Goal: Task Accomplishment & Management: Use online tool/utility

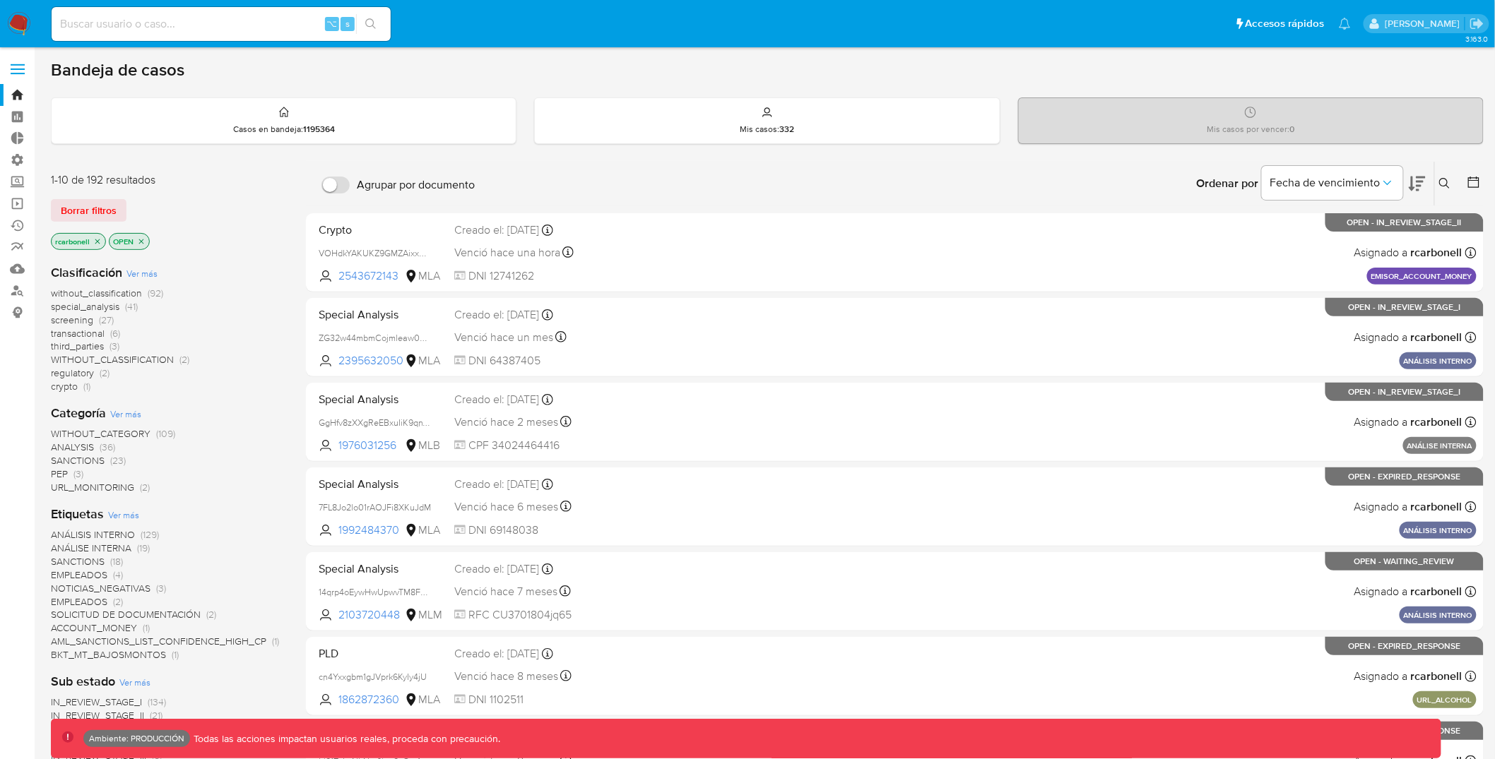
click at [16, 65] on span at bounding box center [18, 65] width 14 height 2
click at [0, 0] on input "checkbox" at bounding box center [0, 0] width 0 height 0
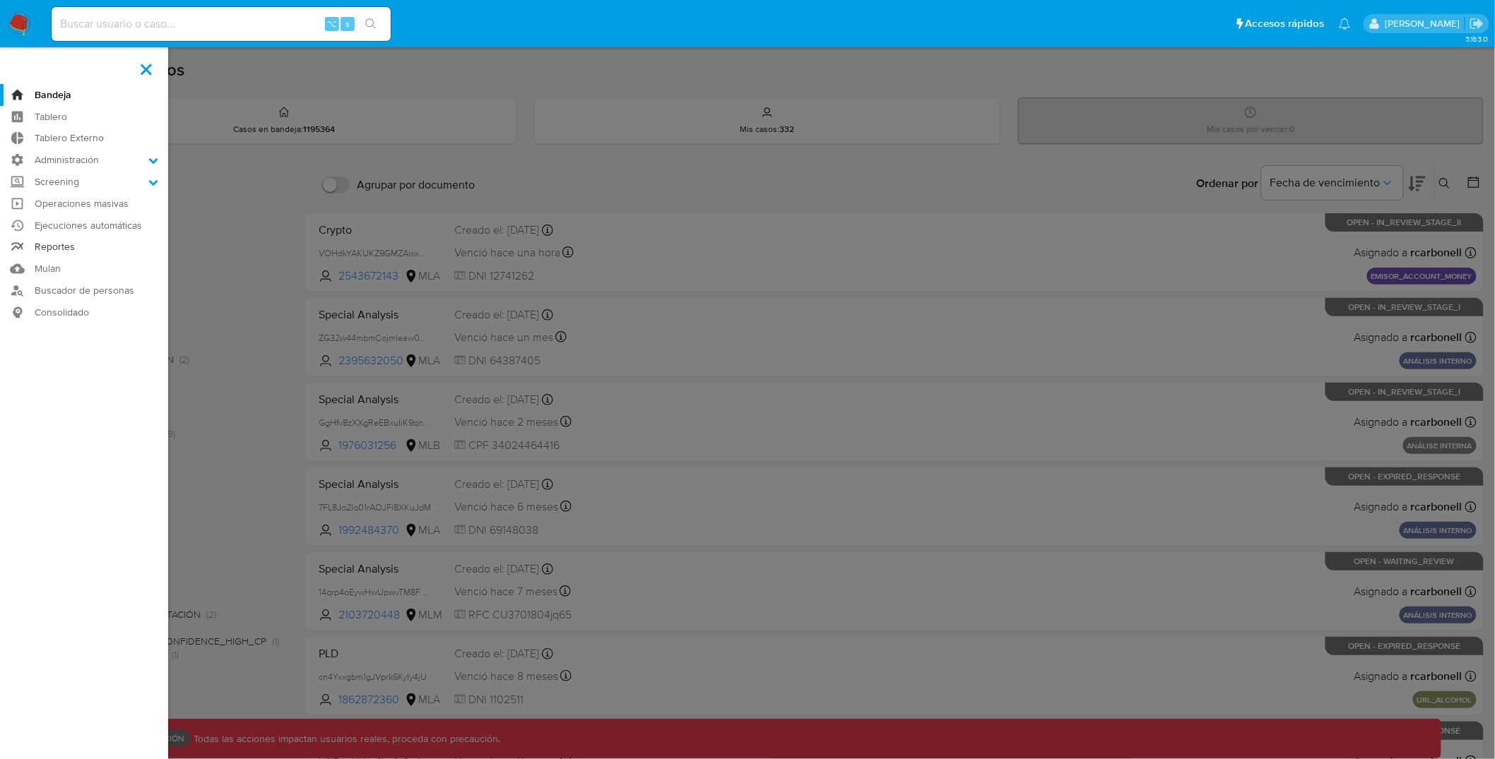
click at [74, 245] on link "Reportes" at bounding box center [84, 248] width 168 height 22
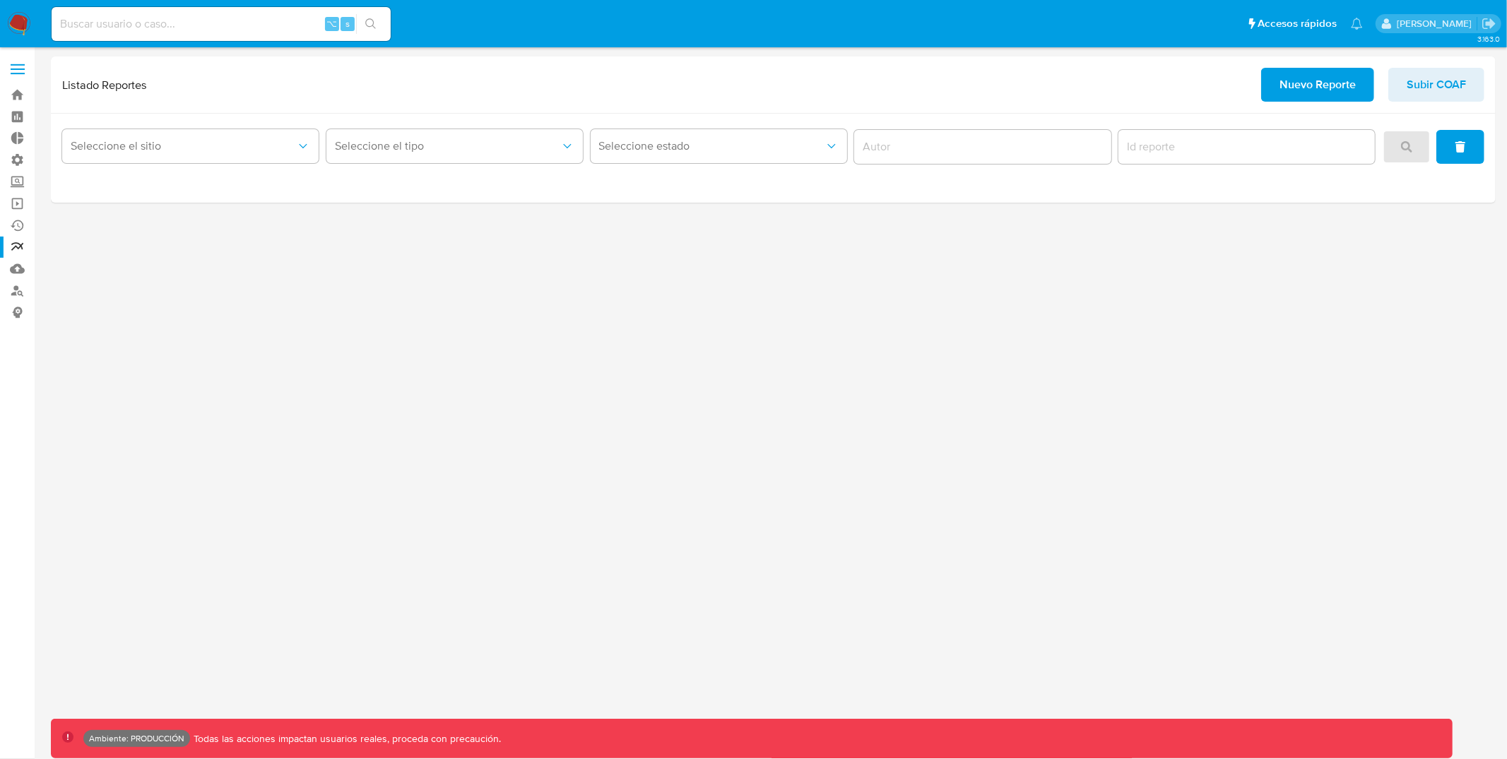
click at [625, 311] on div "3.163.0 Ambiente: PRODUCCIÓN Todas las acciones impactan usuarios reales, proce…" at bounding box center [773, 404] width 1445 height 694
click at [1310, 81] on span "Nuevo Reporte" at bounding box center [1317, 84] width 76 height 31
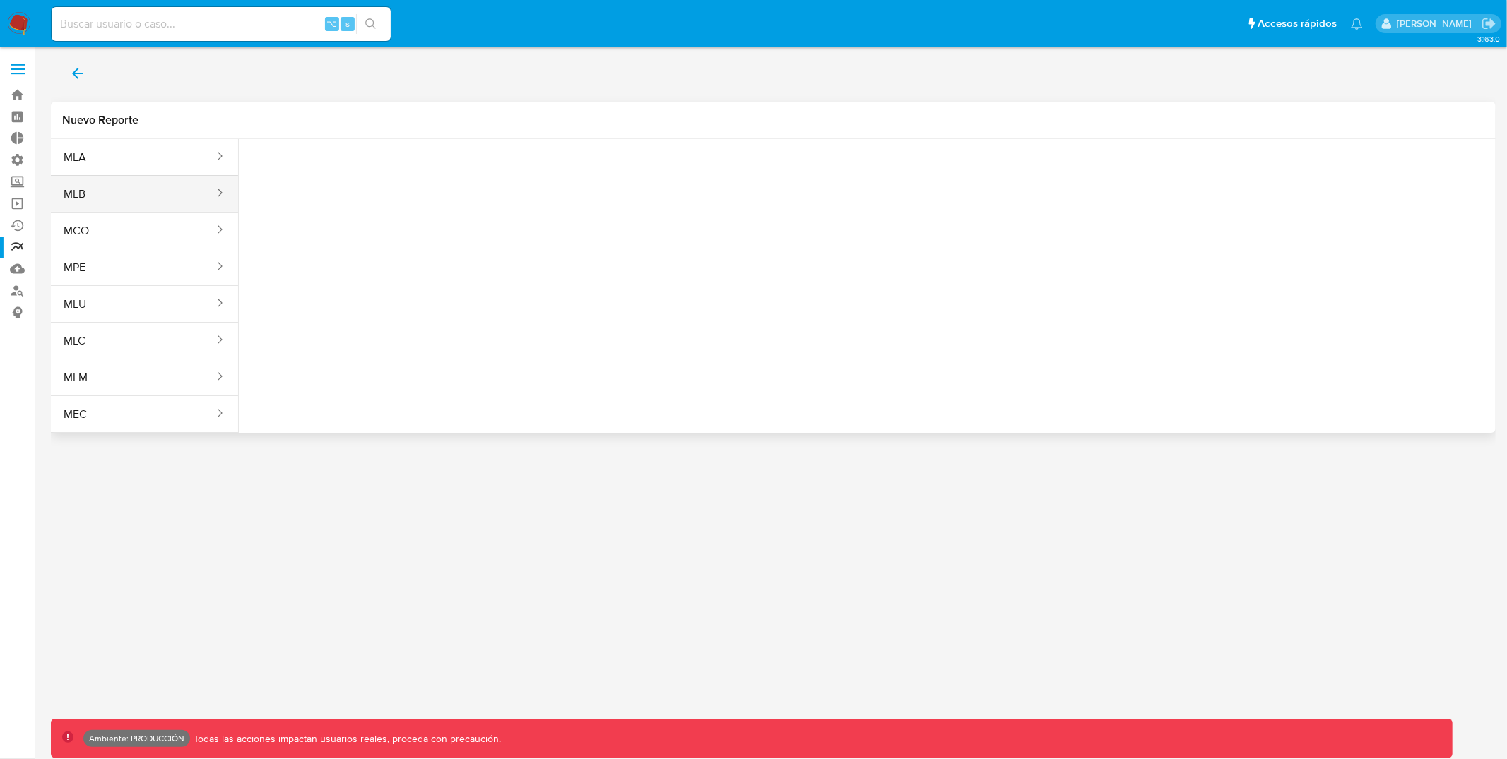
click at [122, 200] on button "MLB" at bounding box center [133, 194] width 165 height 34
click at [465, 174] on div "Tipo reporte Seleccione una opcion" at bounding box center [867, 172] width 1234 height 54
click at [389, 170] on icon "report-types" at bounding box center [390, 177] width 14 height 14
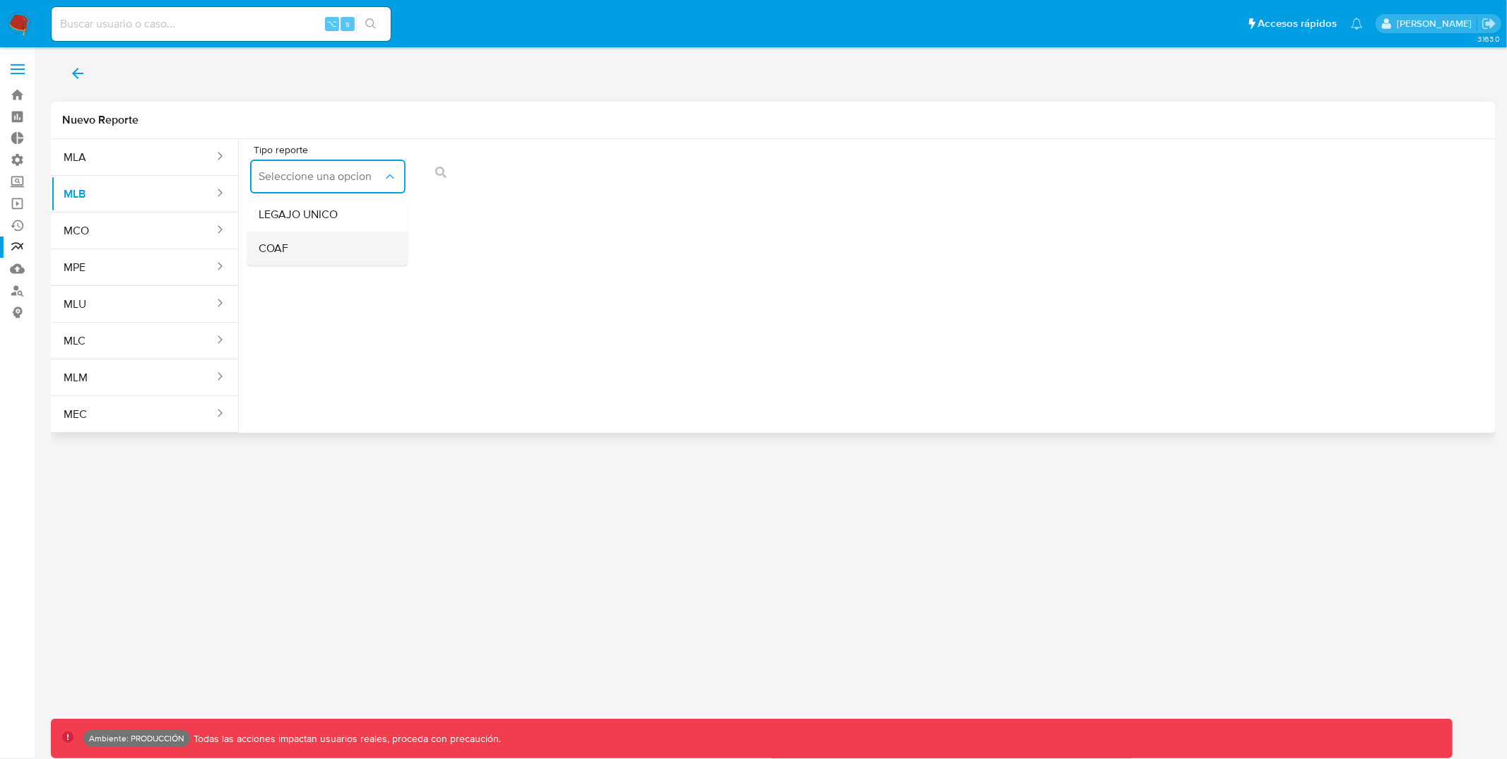
click at [334, 234] on div "COAF" at bounding box center [324, 249] width 130 height 34
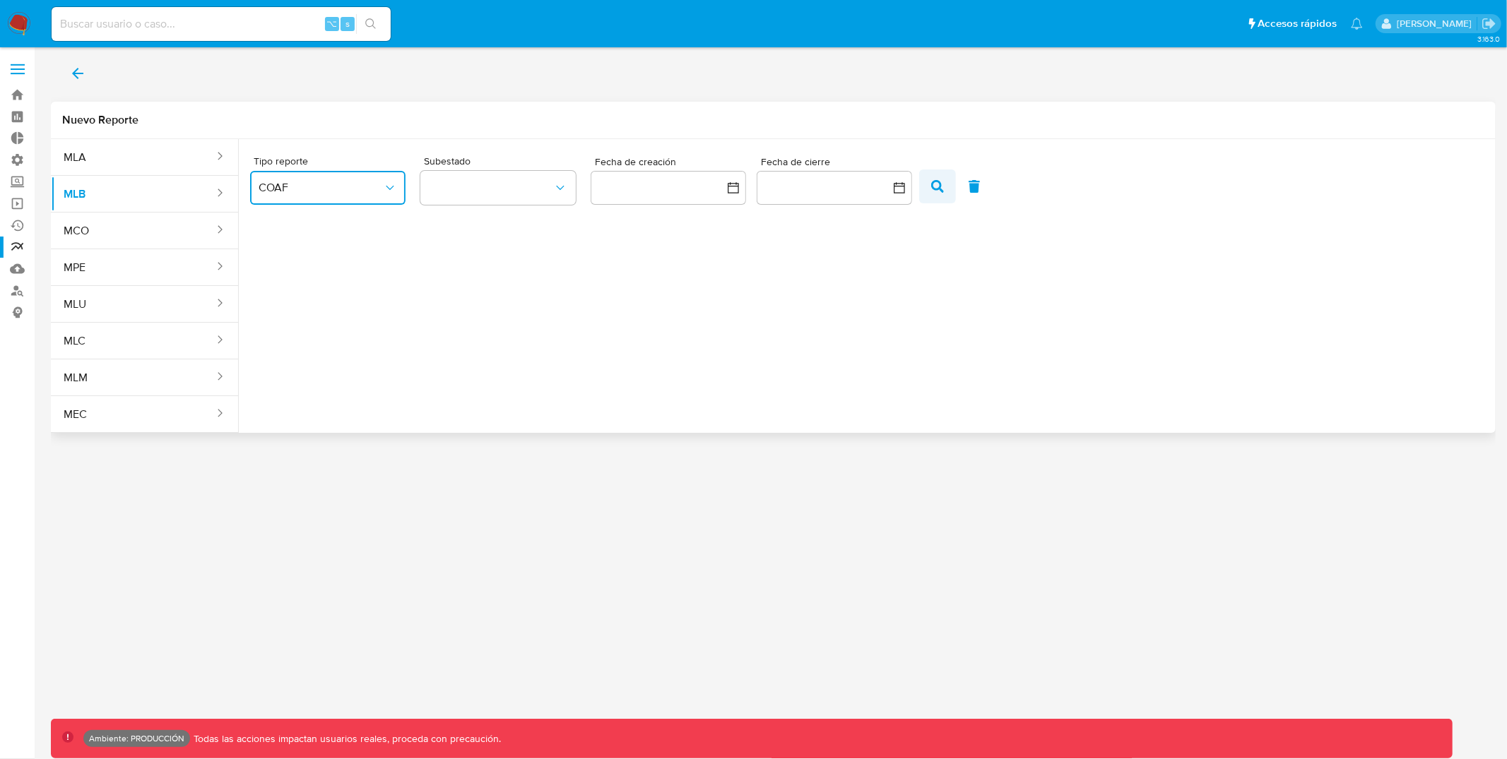
click at [948, 182] on button "button" at bounding box center [937, 187] width 37 height 34
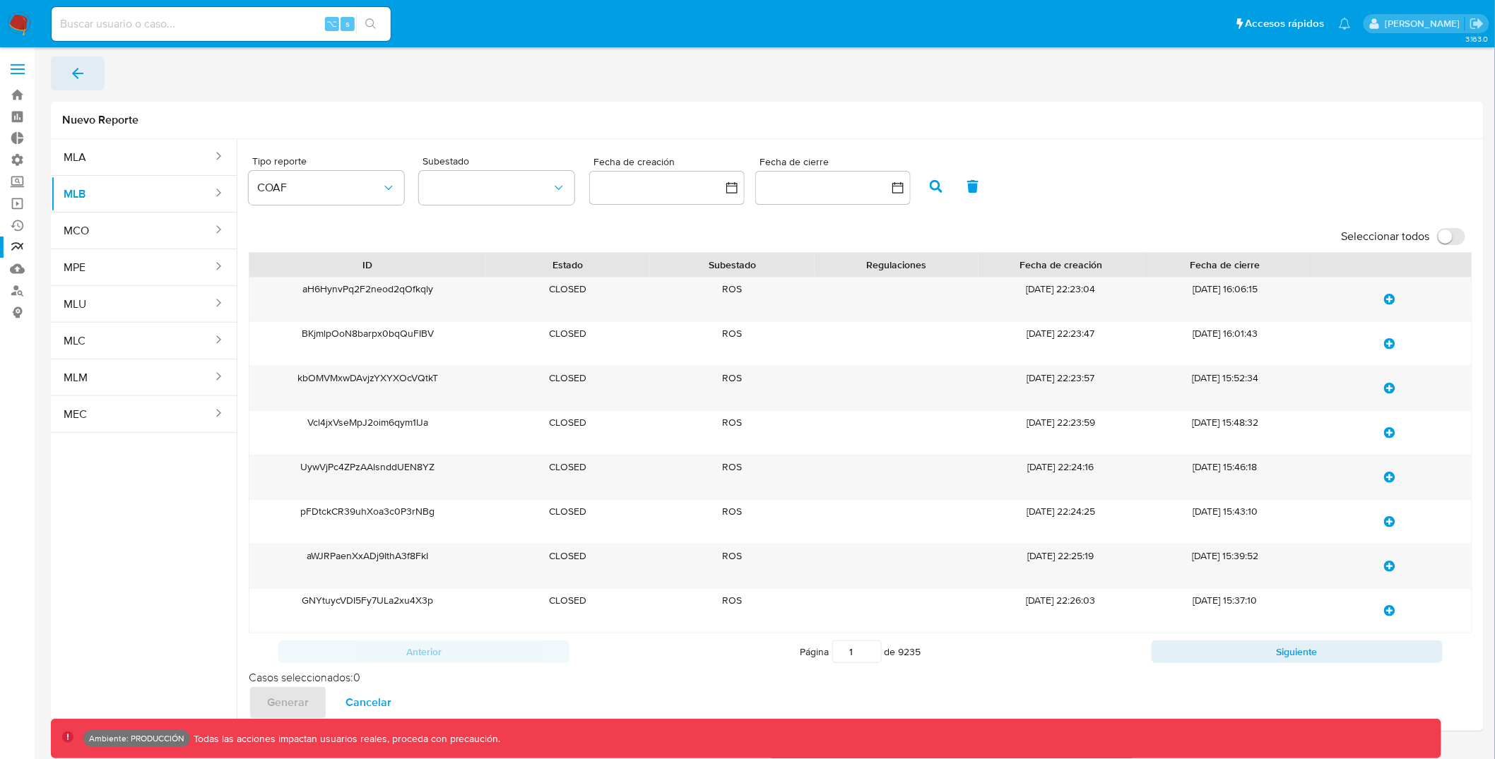
click at [85, 67] on button "back" at bounding box center [78, 74] width 54 height 34
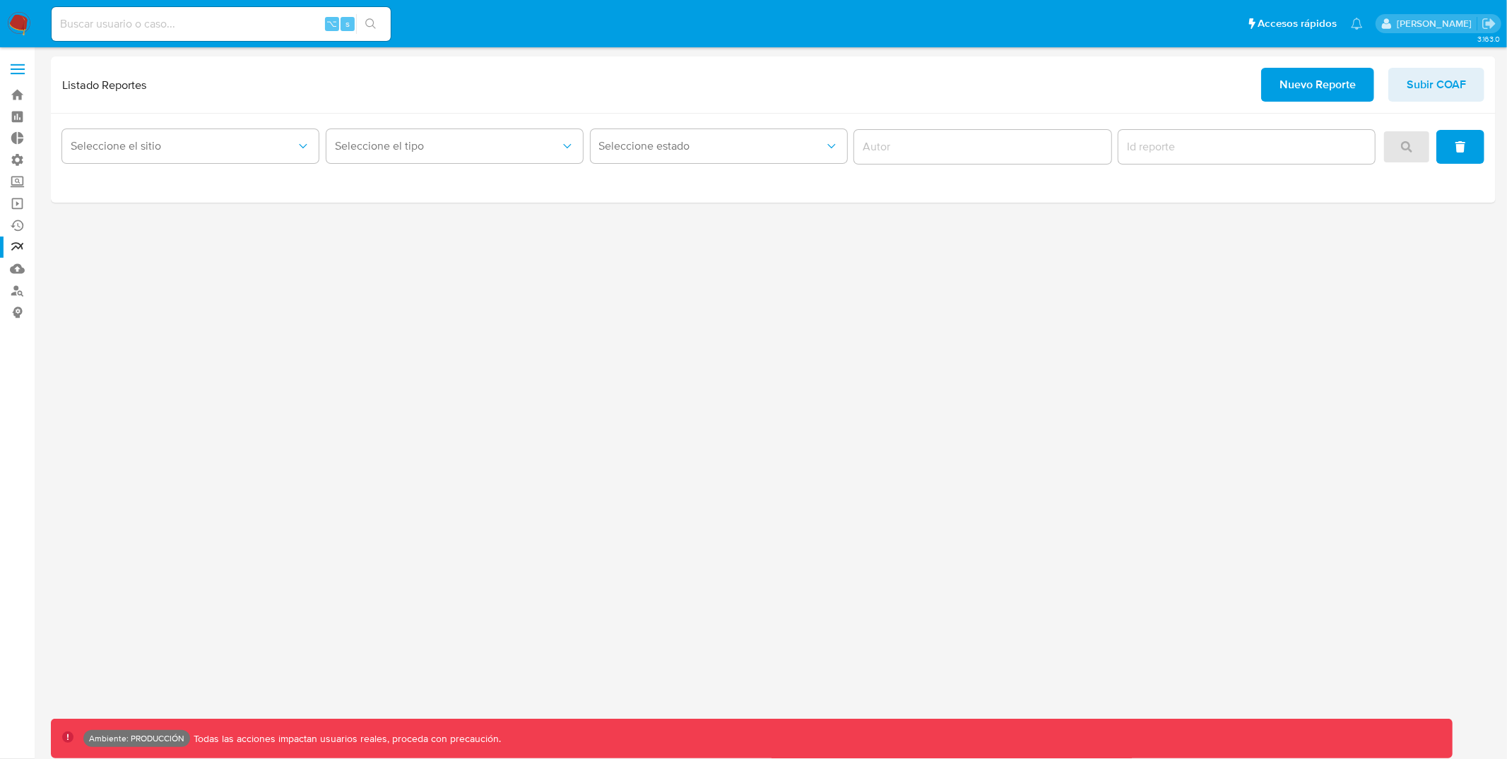
click at [781, 459] on div "3.163.0 Ambiente: PRODUCCIÓN Todas las acciones impactan usuarios reales, proce…" at bounding box center [773, 404] width 1445 height 694
click at [1048, 414] on div "3.163.0 Ambiente: PRODUCCIÓN Todas las acciones impactan usuarios reales, proce…" at bounding box center [773, 404] width 1445 height 694
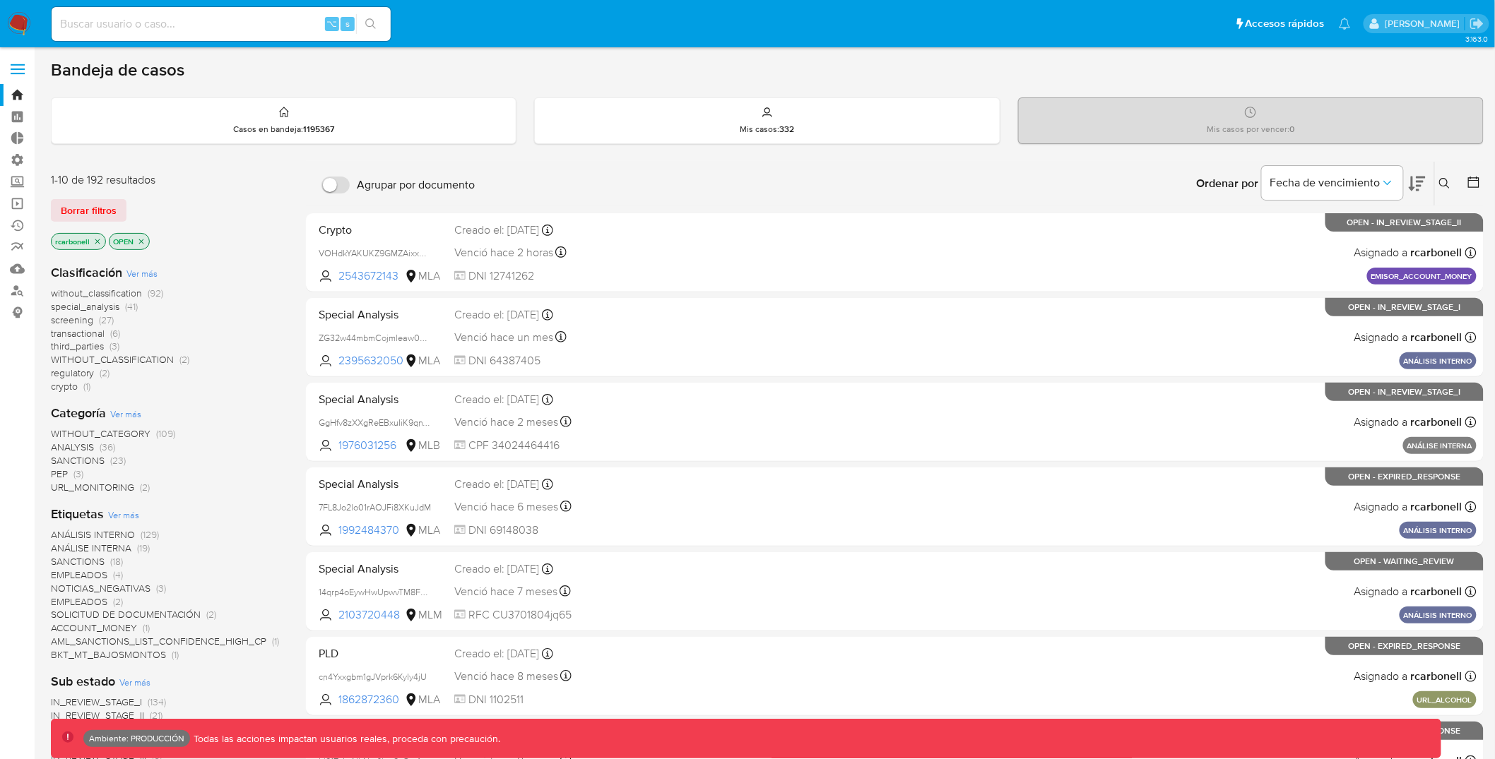
click at [15, 71] on label at bounding box center [17, 69] width 35 height 30
click at [0, 0] on input "checkbox" at bounding box center [0, 0] width 0 height 0
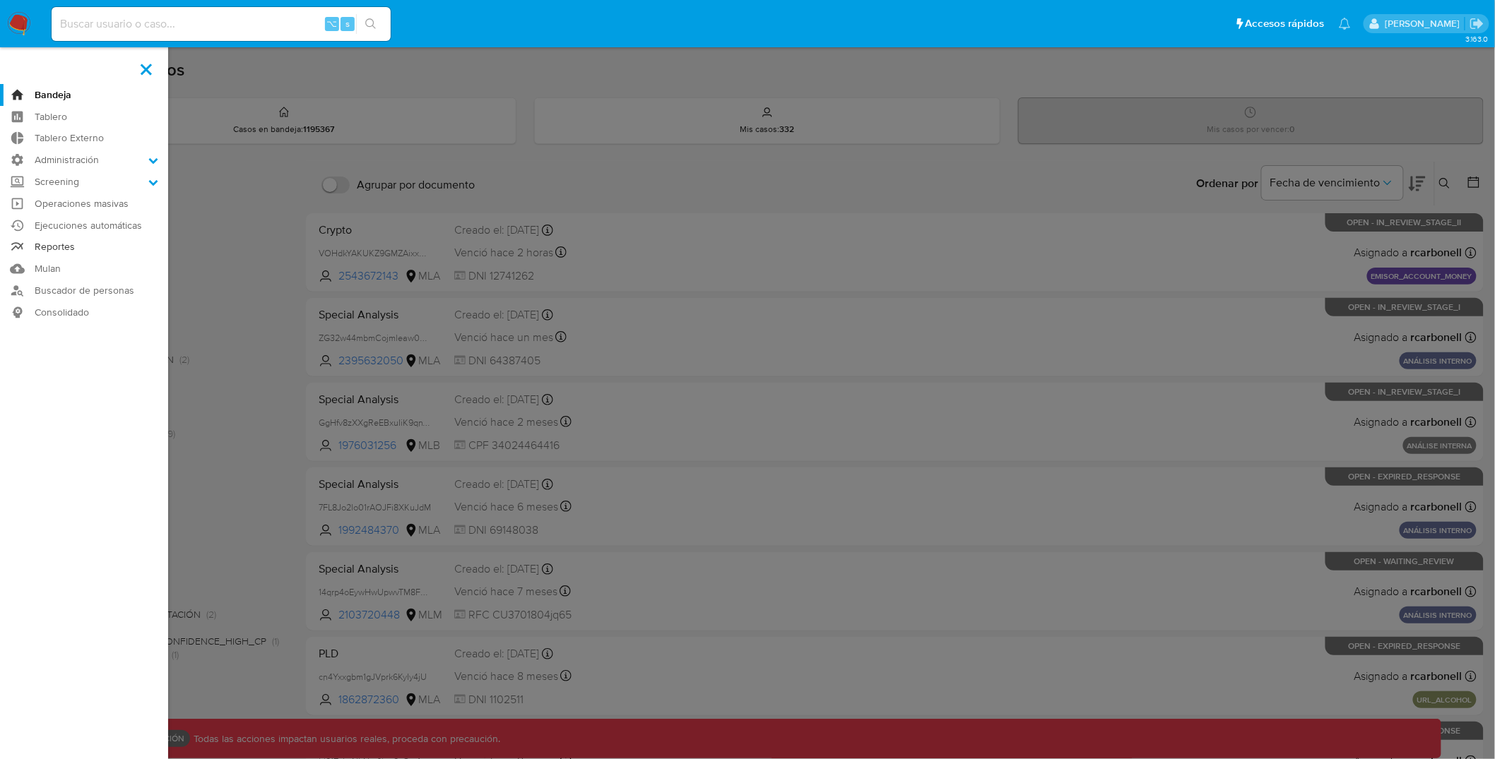
click at [74, 247] on link "Reportes" at bounding box center [84, 248] width 168 height 22
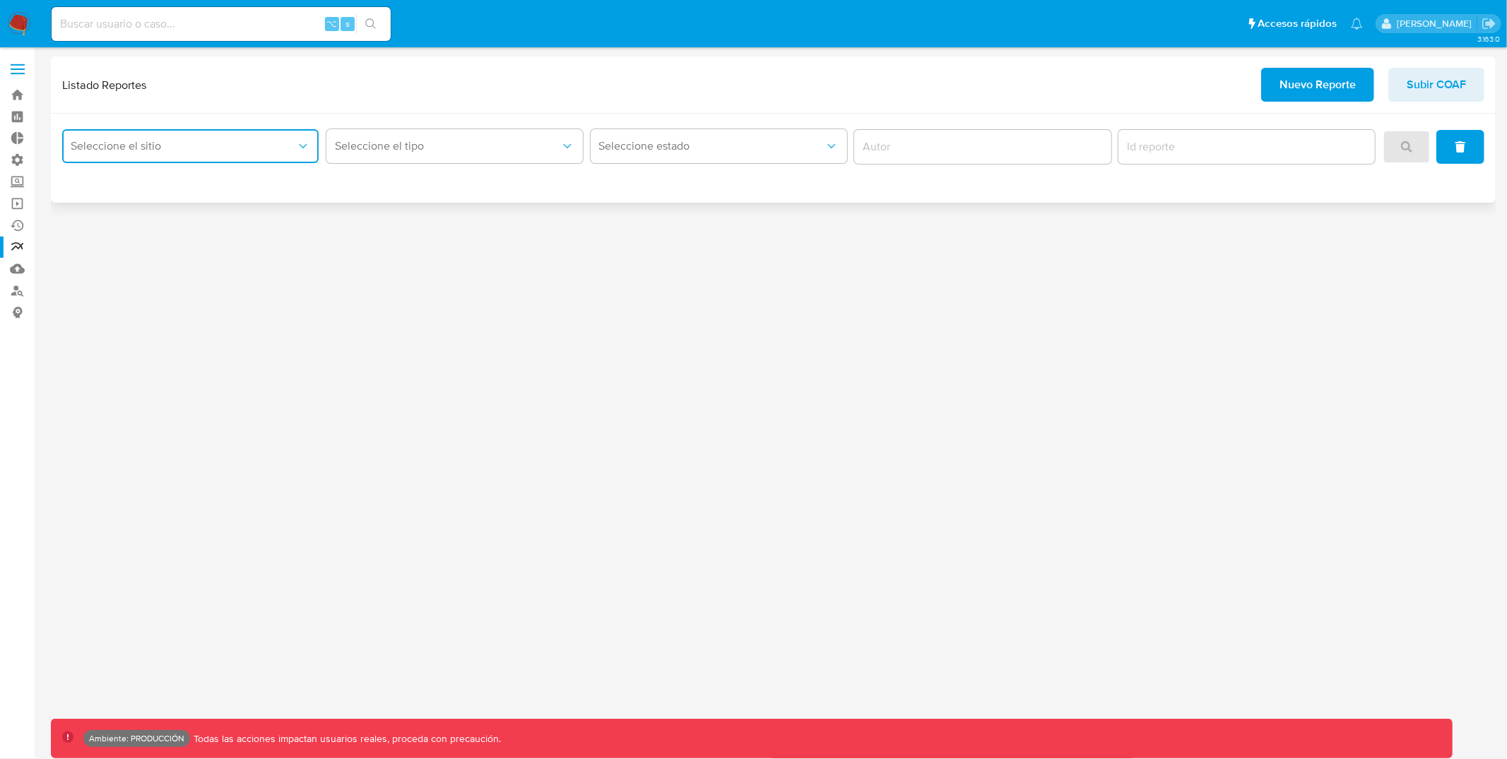
click at [227, 136] on button "Seleccione el sitio" at bounding box center [190, 146] width 256 height 34
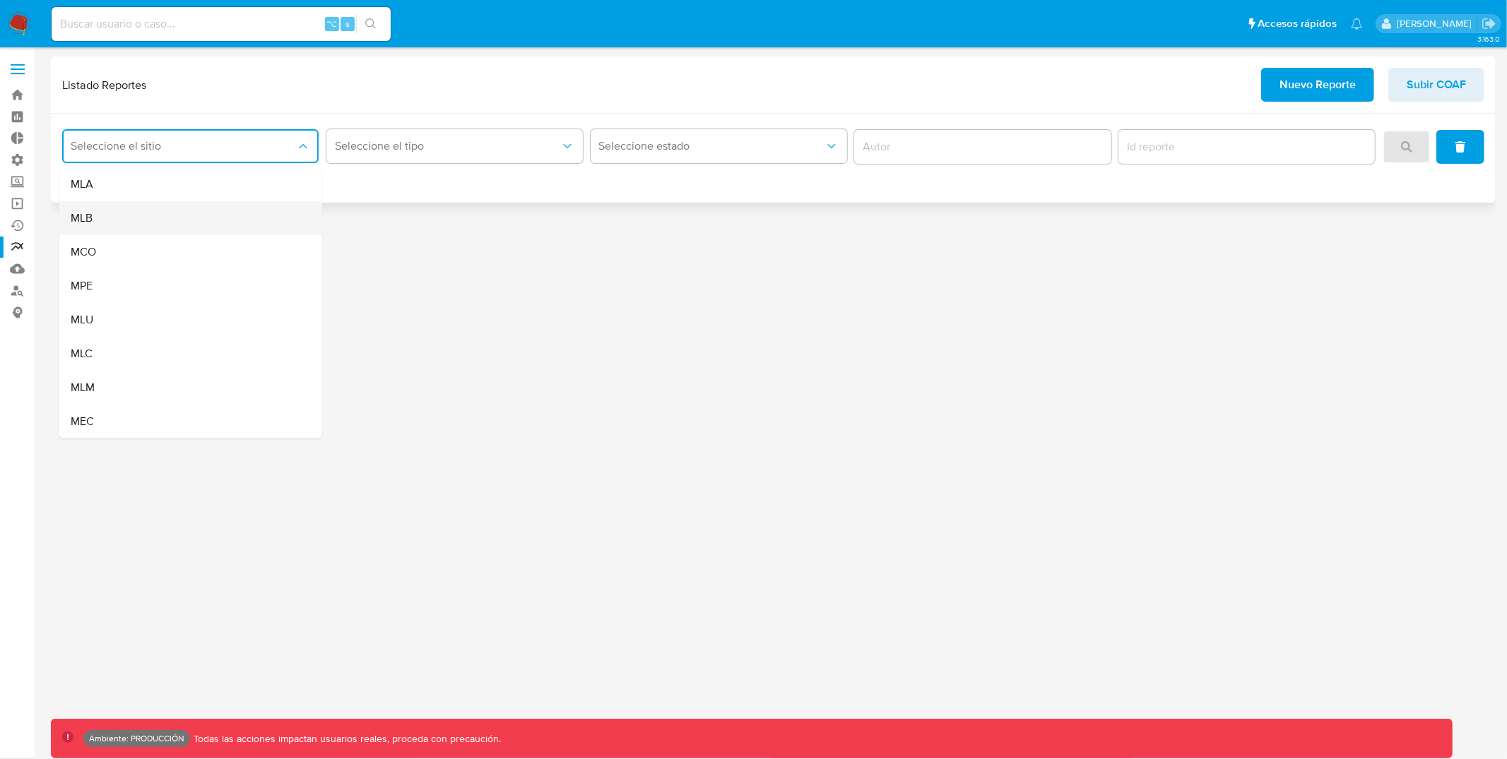
click at [110, 229] on div "MLB" at bounding box center [187, 218] width 232 height 34
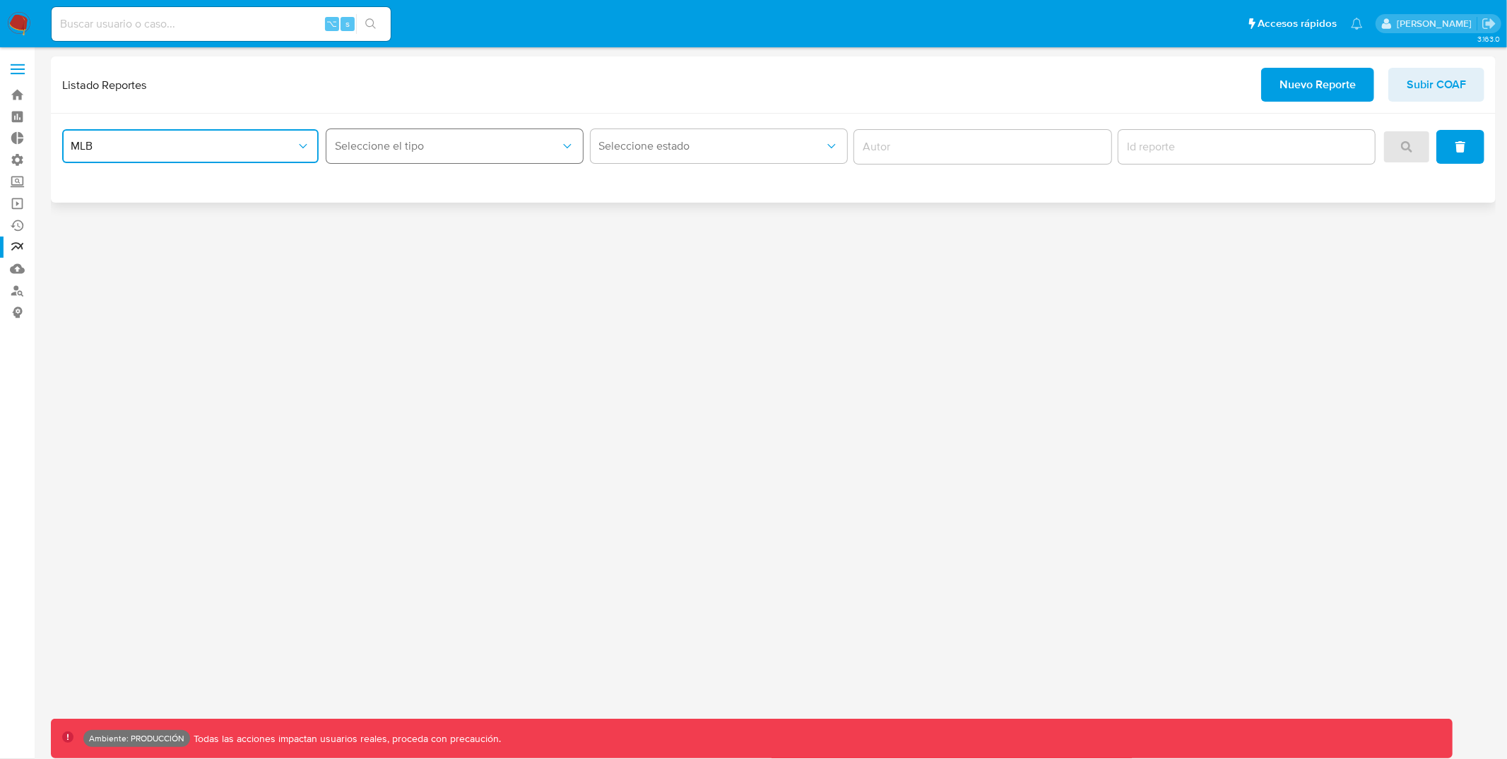
click at [418, 143] on span "Seleccione el tipo" at bounding box center [447, 146] width 225 height 14
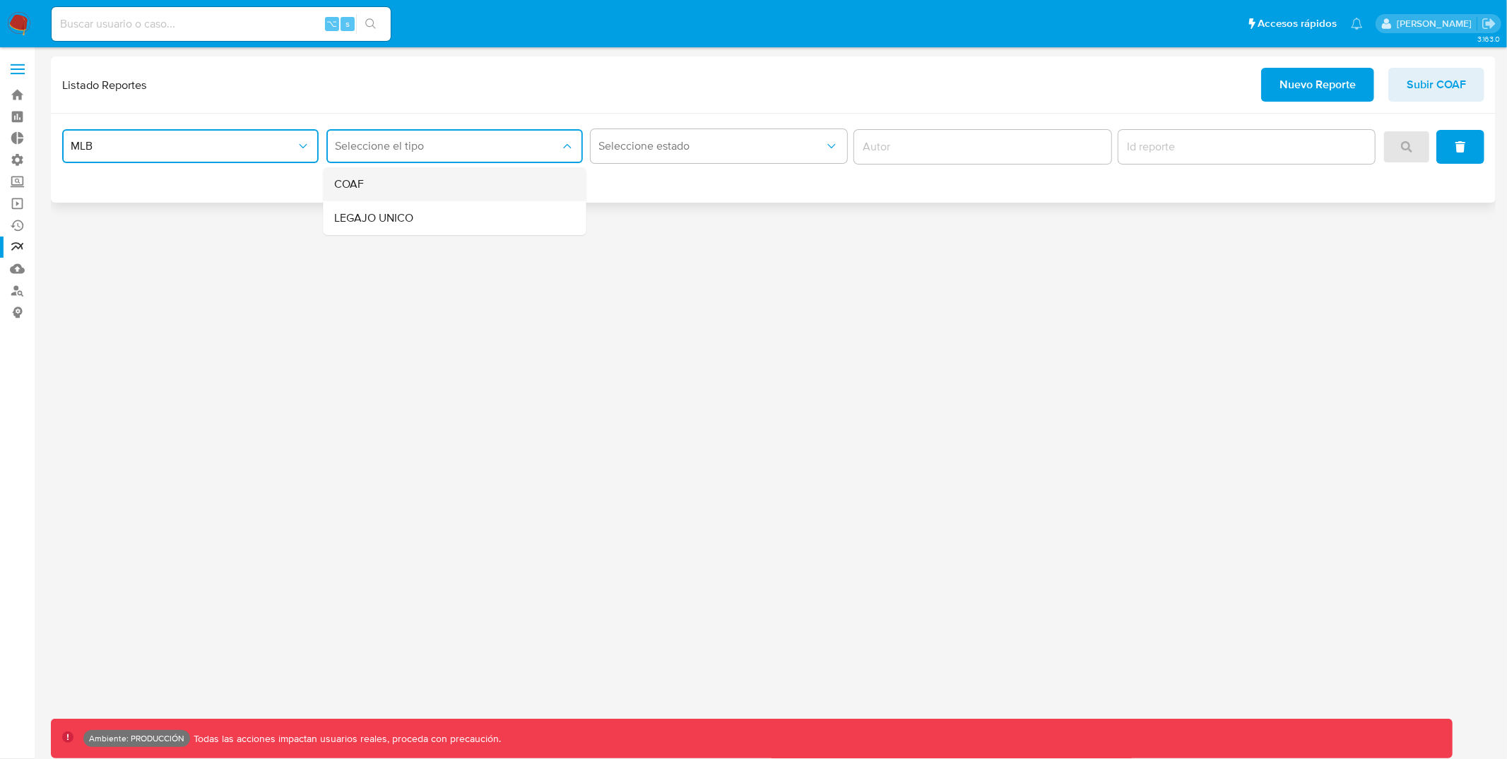
click at [400, 179] on div "COAF" at bounding box center [450, 184] width 232 height 34
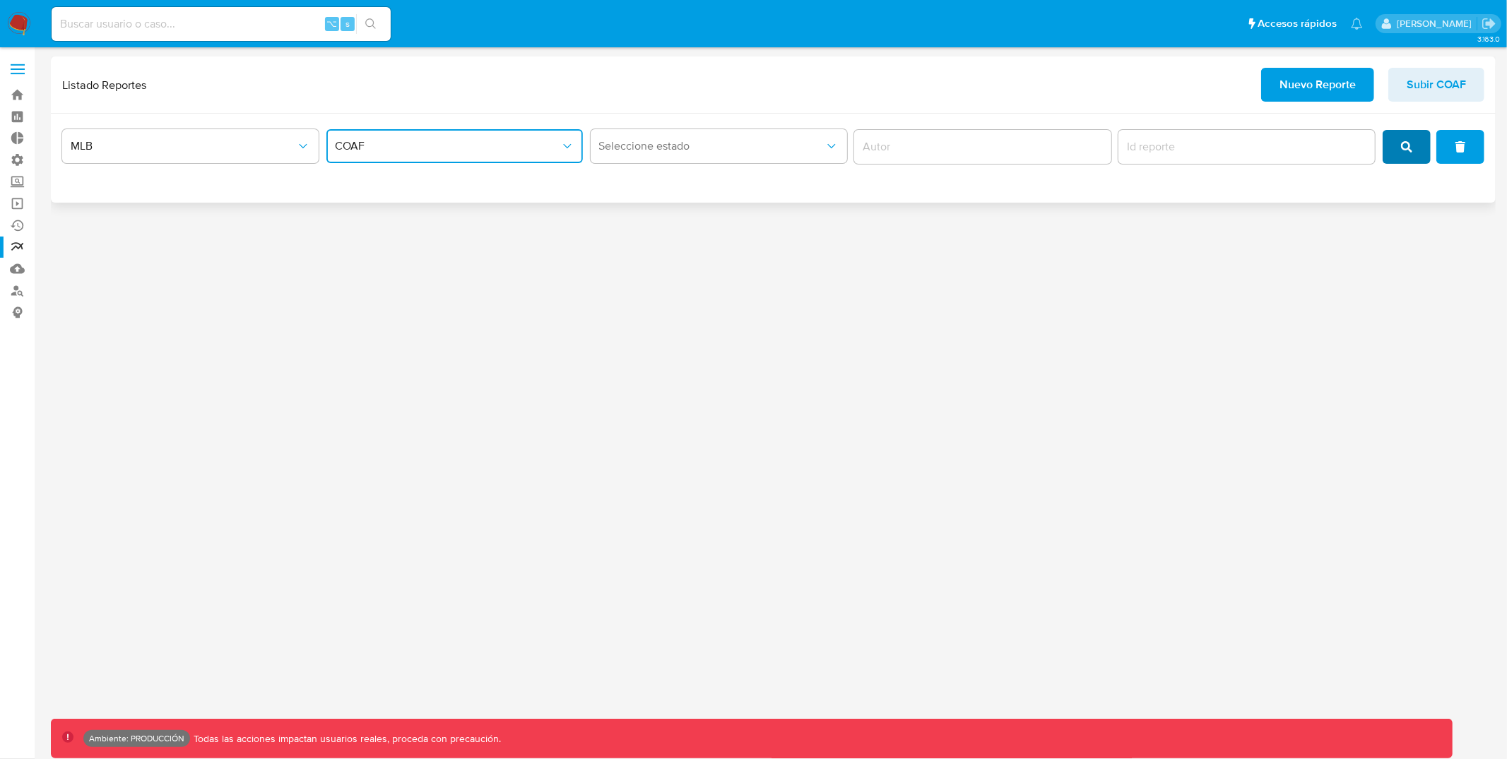
click at [1411, 145] on icon "search" at bounding box center [1406, 146] width 11 height 11
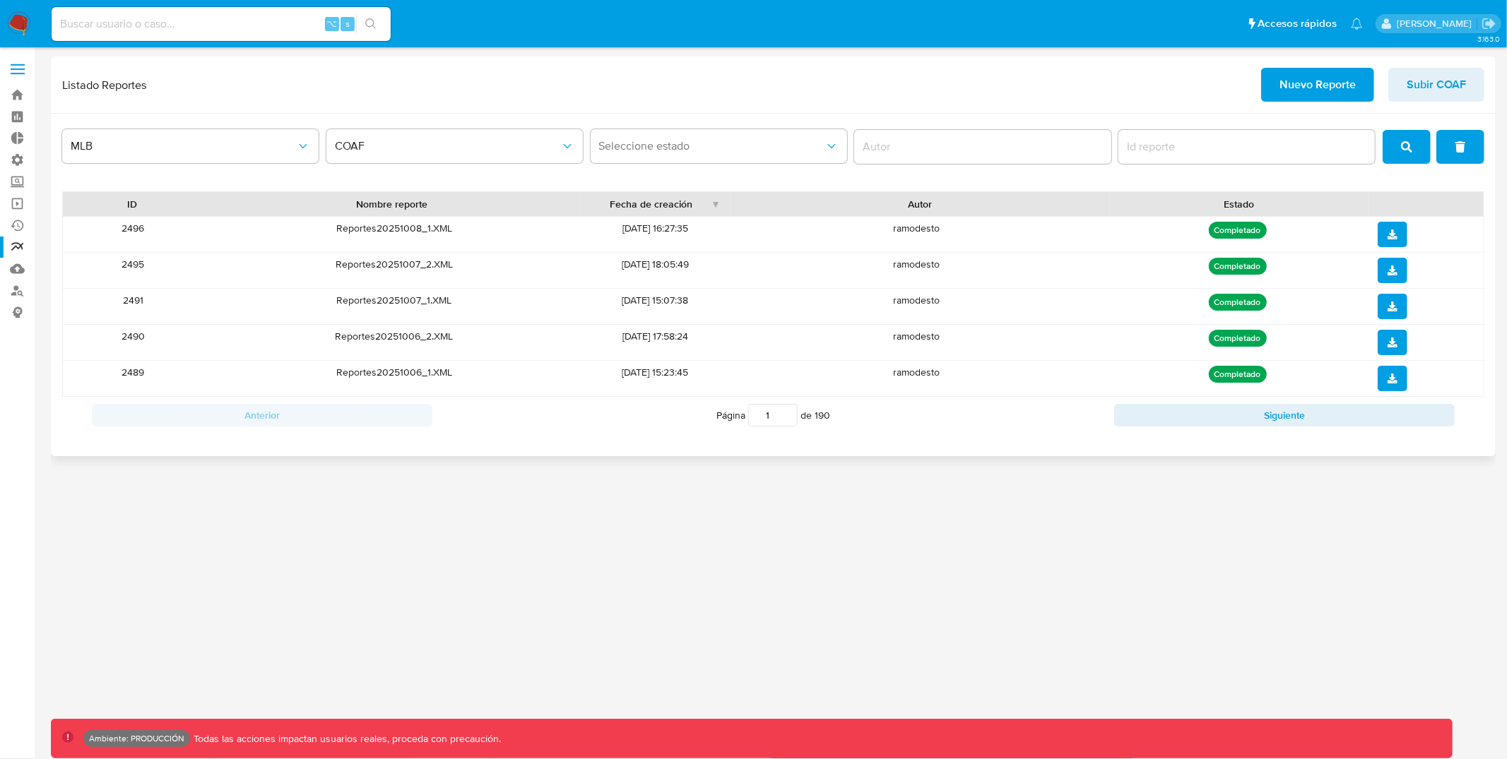
click at [1018, 71] on div "Listado Reportes Nuevo Reporte Subir COAF" at bounding box center [773, 85] width 1422 height 34
